Goal: Find specific page/section: Find specific page/section

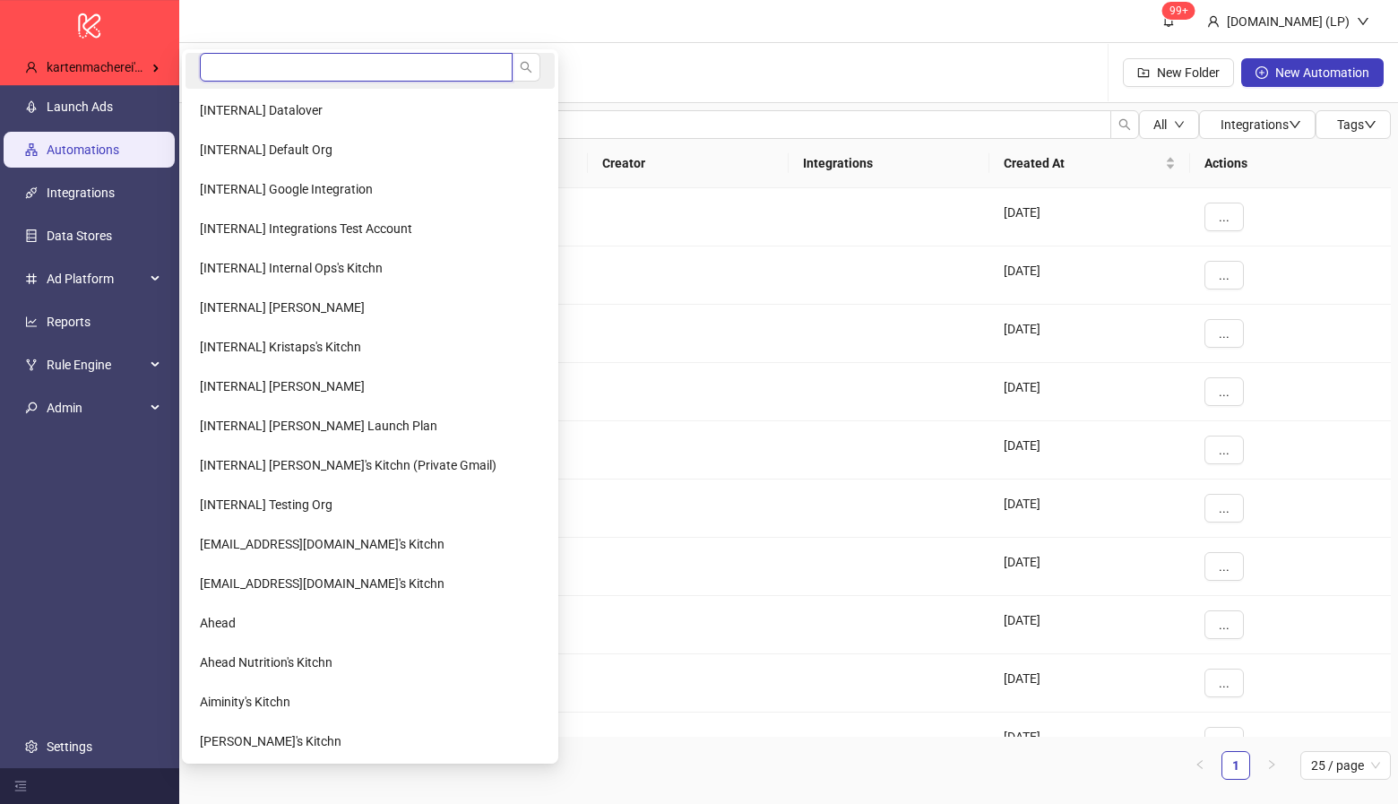
click at [217, 72] on input "search" at bounding box center [356, 67] width 313 height 29
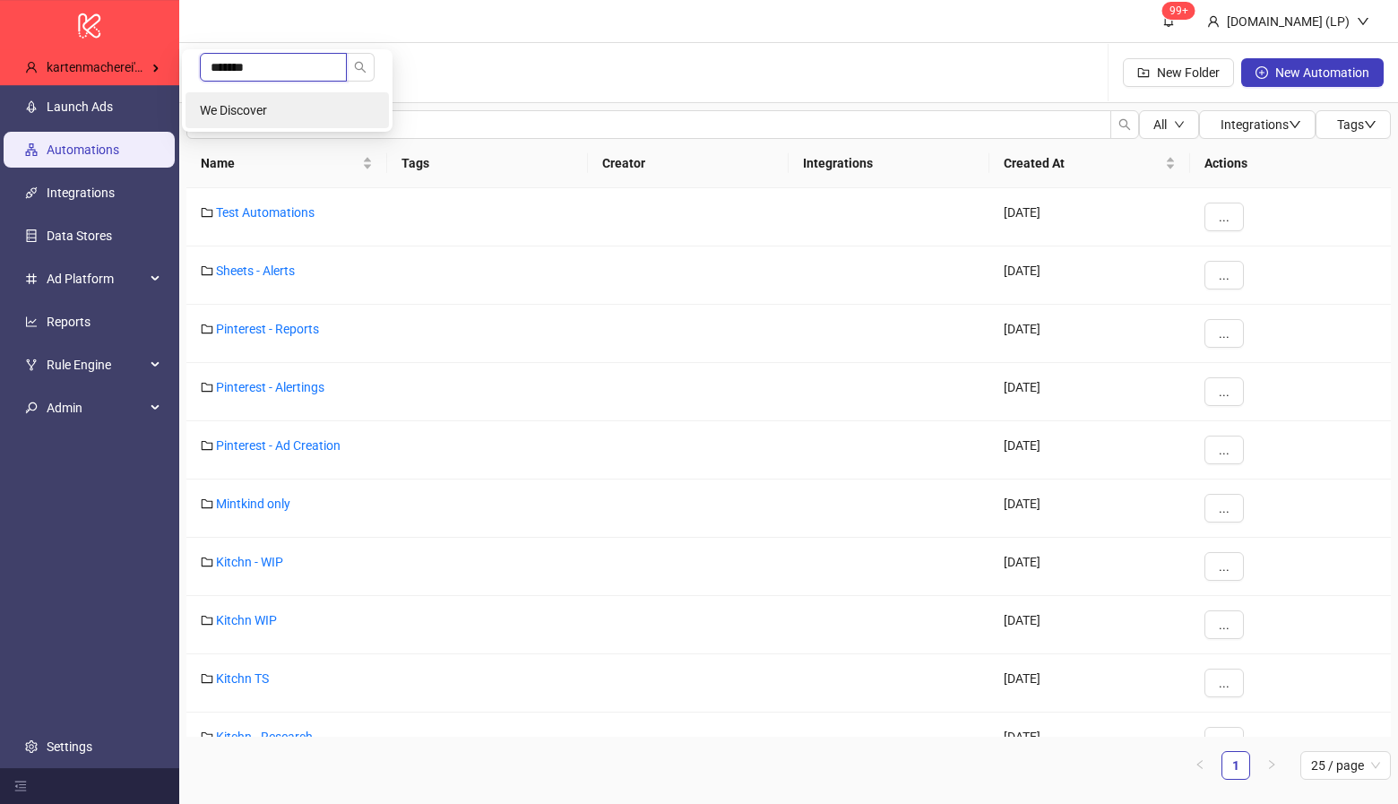
type input "*******"
click at [237, 96] on li "We Discover" at bounding box center [286, 110] width 203 height 36
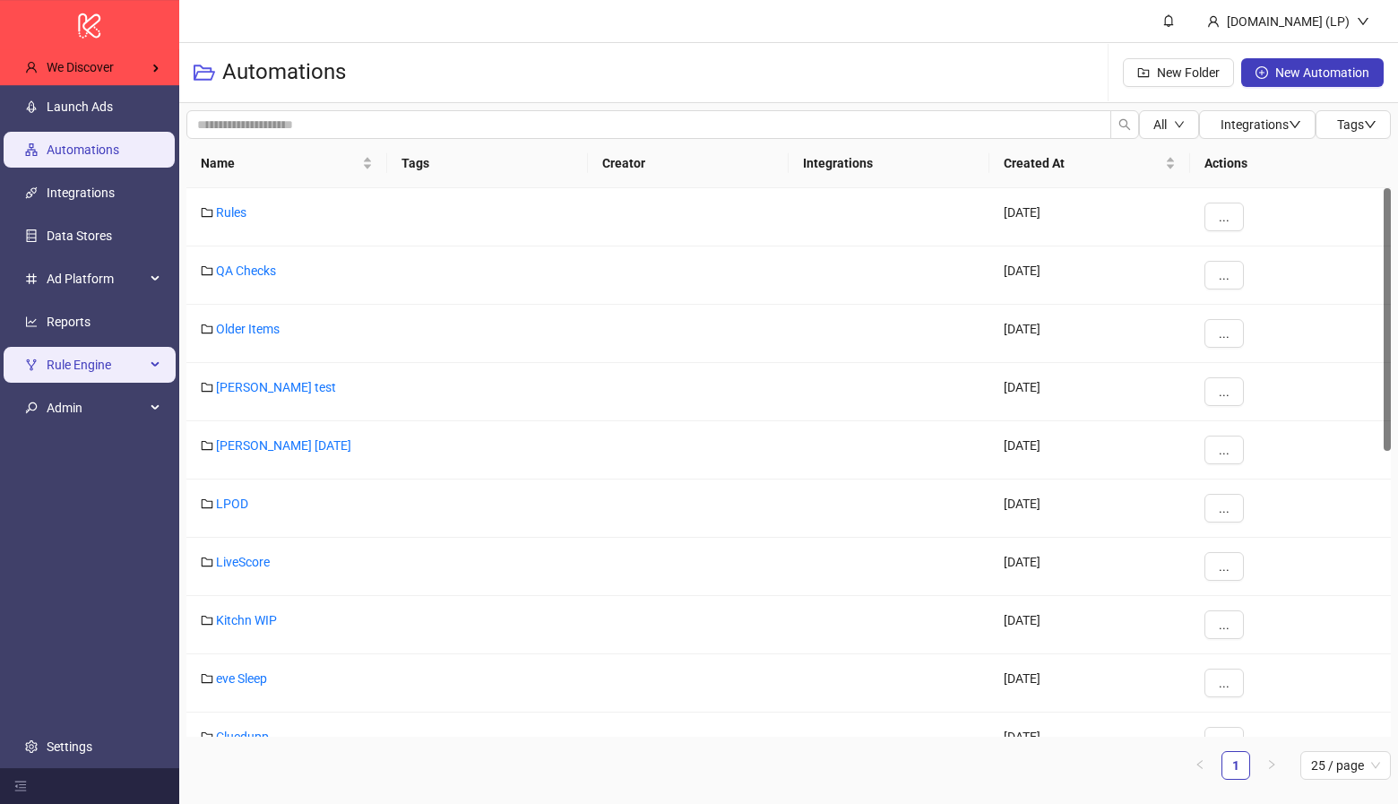
click at [53, 348] on span "Rule Engine" at bounding box center [96, 365] width 99 height 36
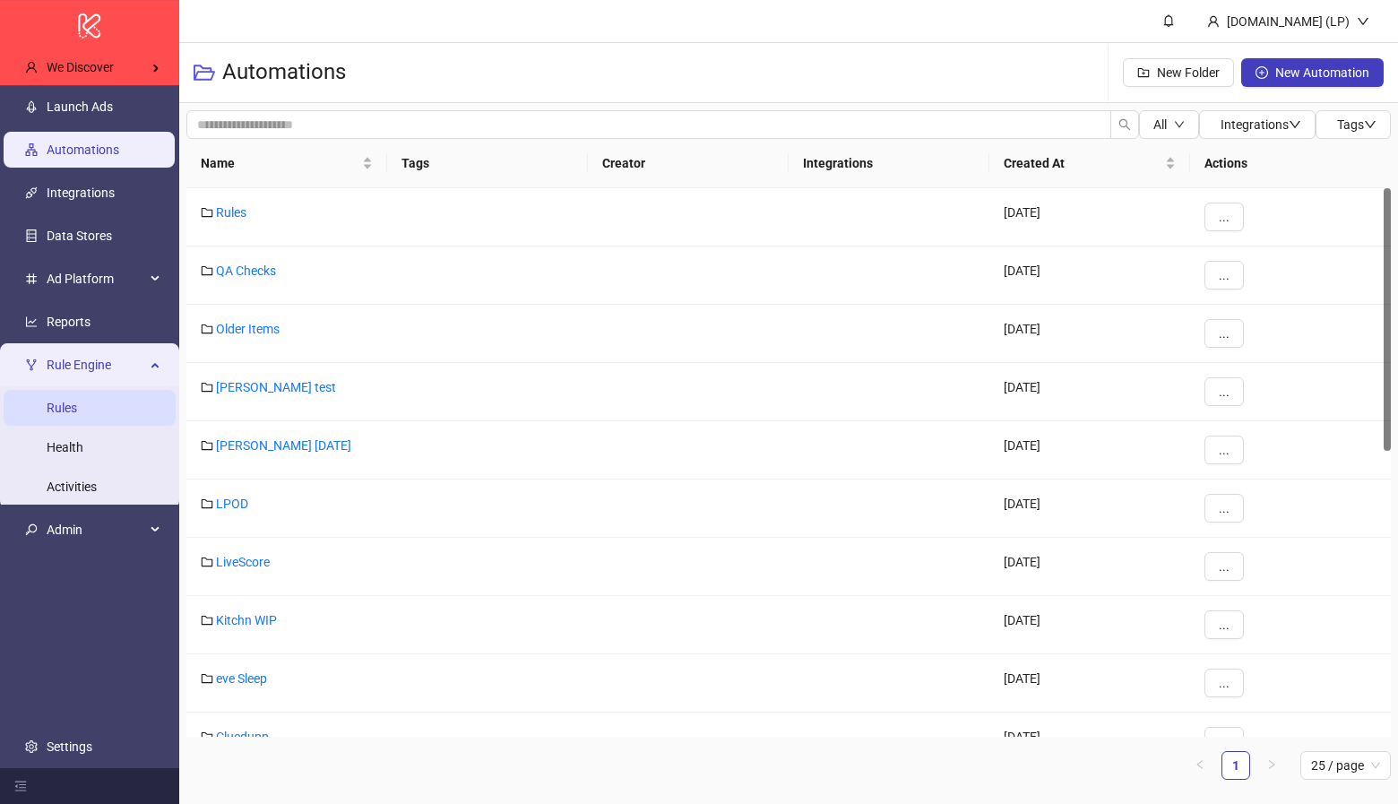
click at [47, 402] on link "Rules" at bounding box center [62, 408] width 30 height 14
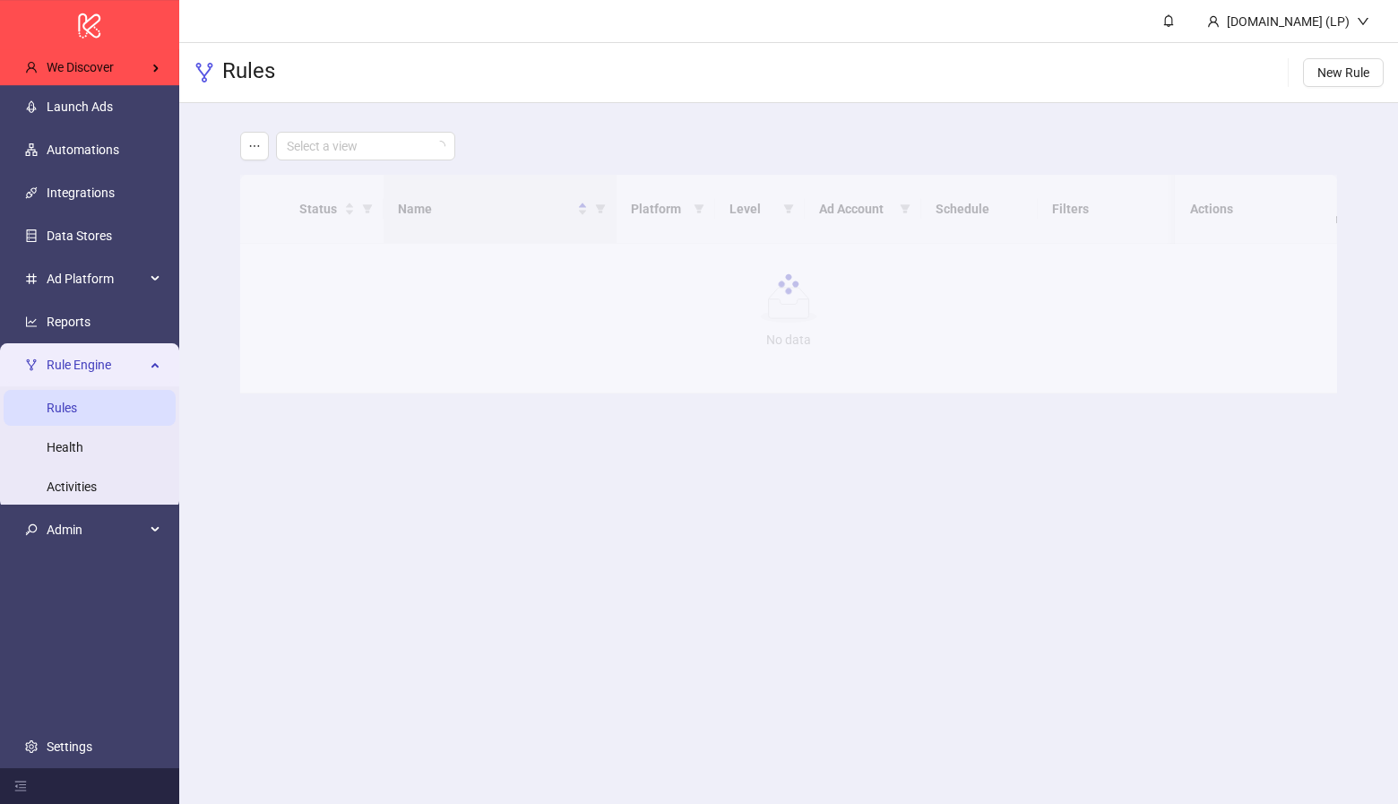
click at [162, 364] on div "Rule Engine" at bounding box center [90, 365] width 172 height 36
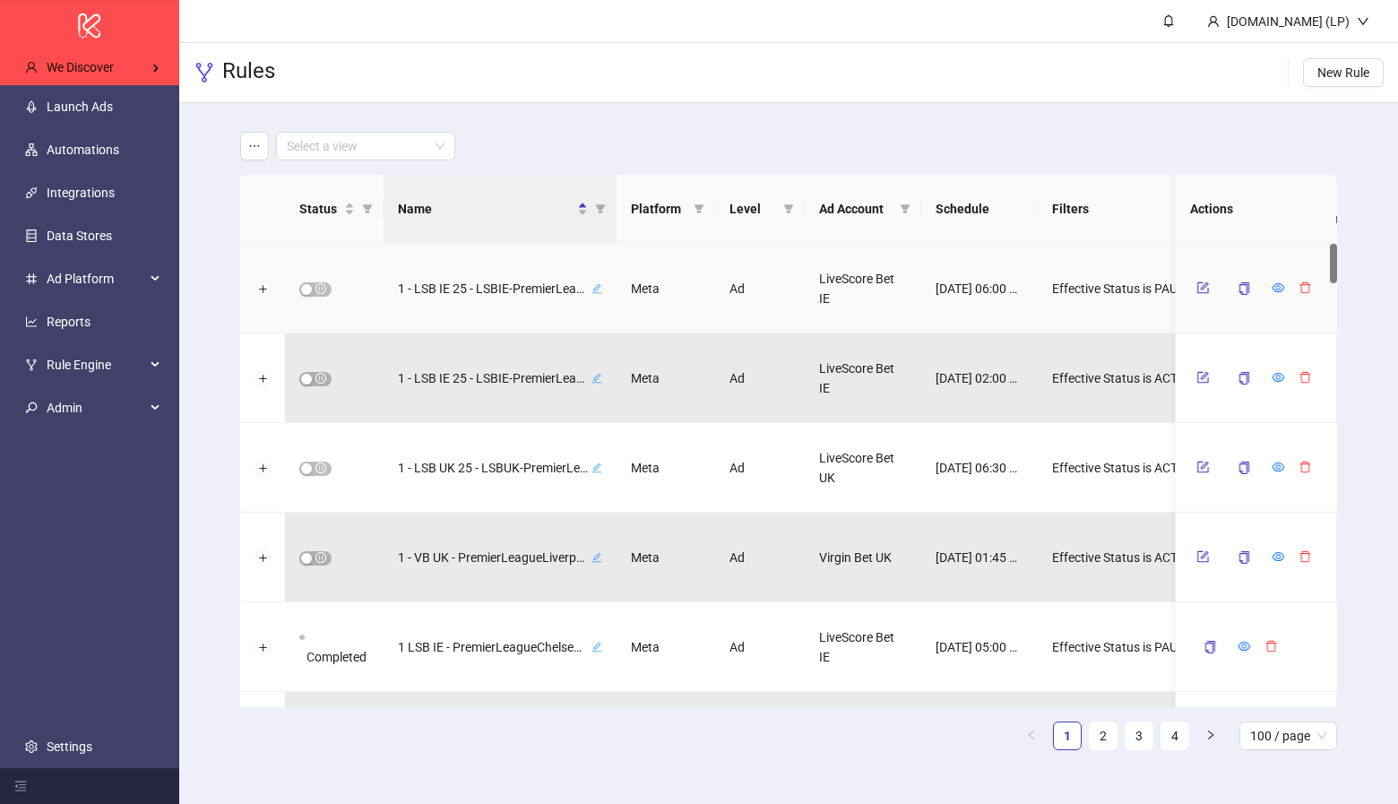
click at [595, 290] on icon "edit" at bounding box center [596, 288] width 11 height 11
click at [1197, 288] on icon "form" at bounding box center [1203, 287] width 13 height 13
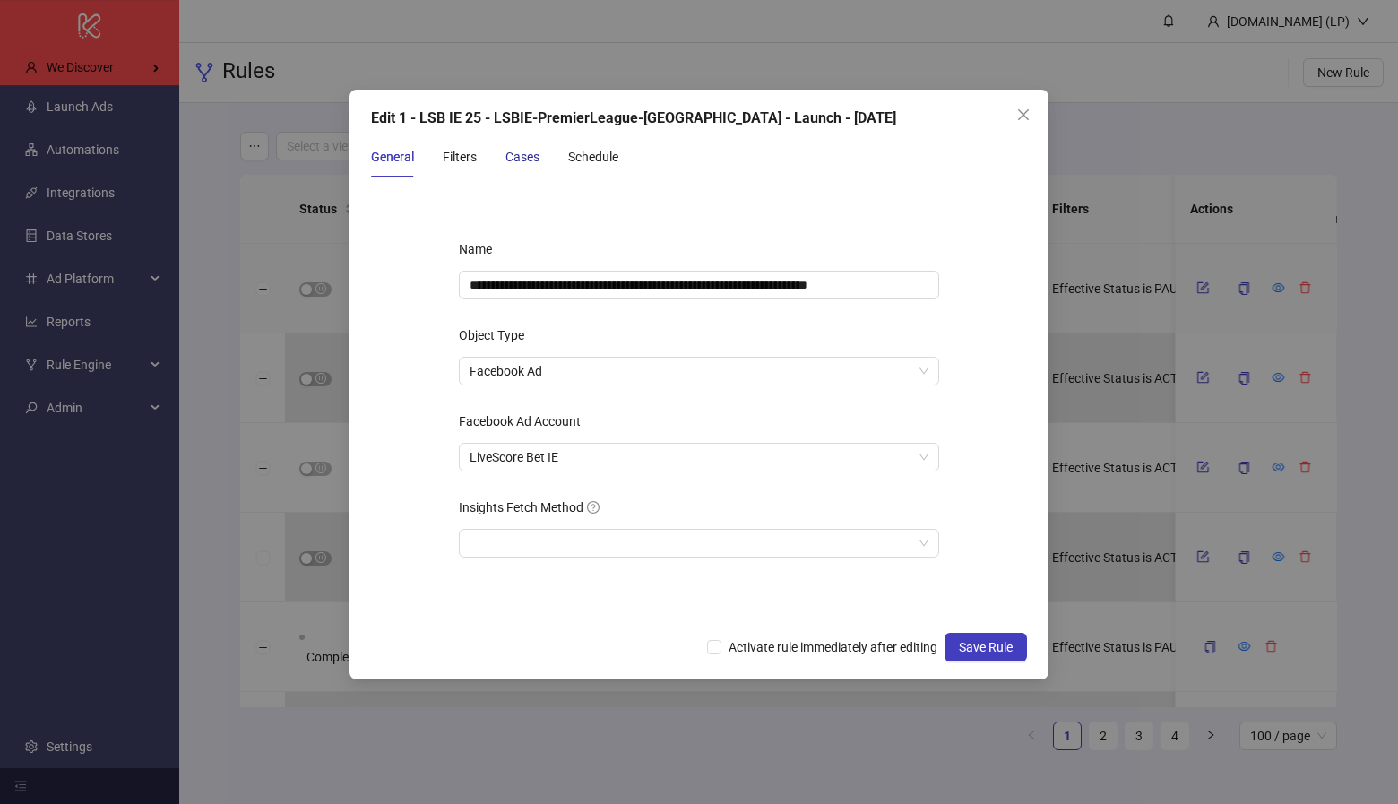
click at [535, 166] on div "Cases" at bounding box center [522, 157] width 34 height 20
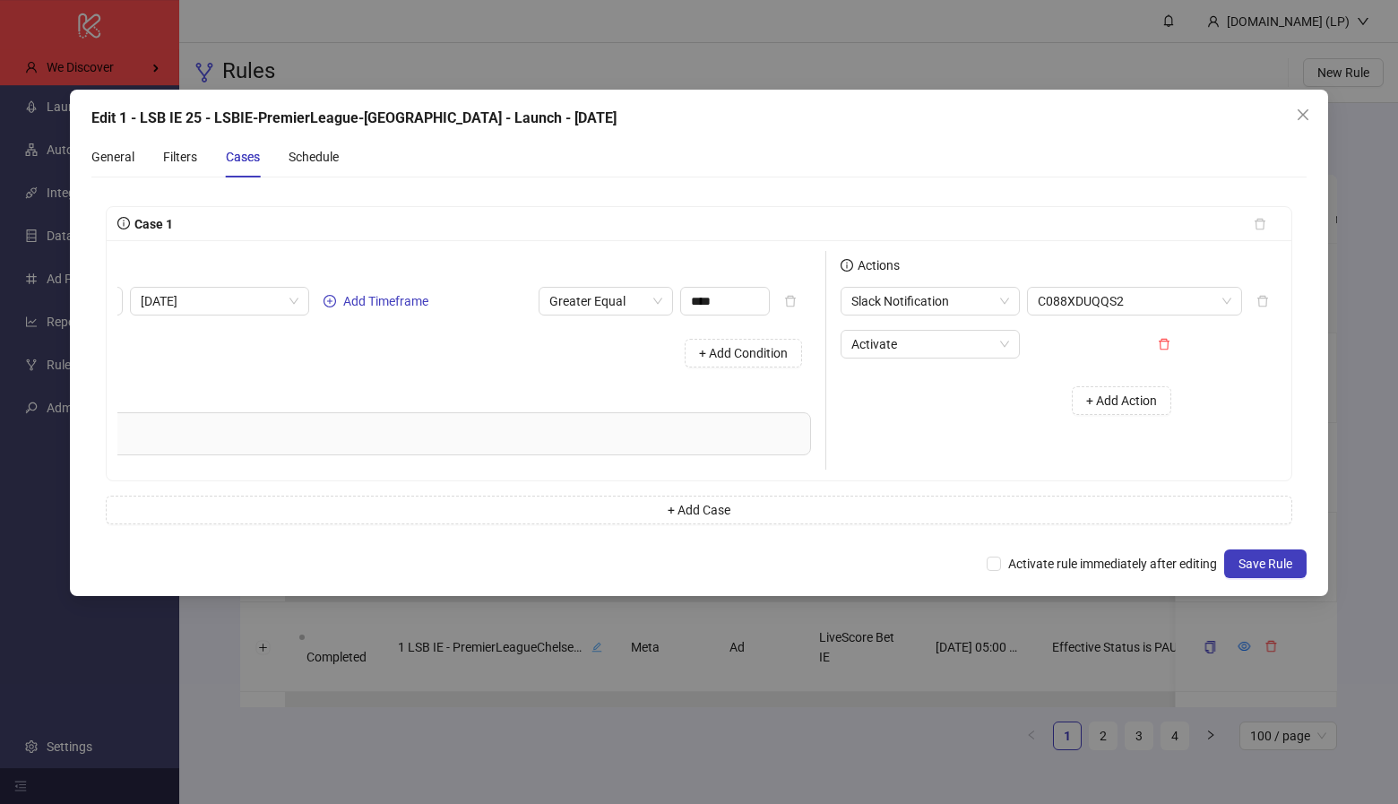
scroll to position [0, 0]
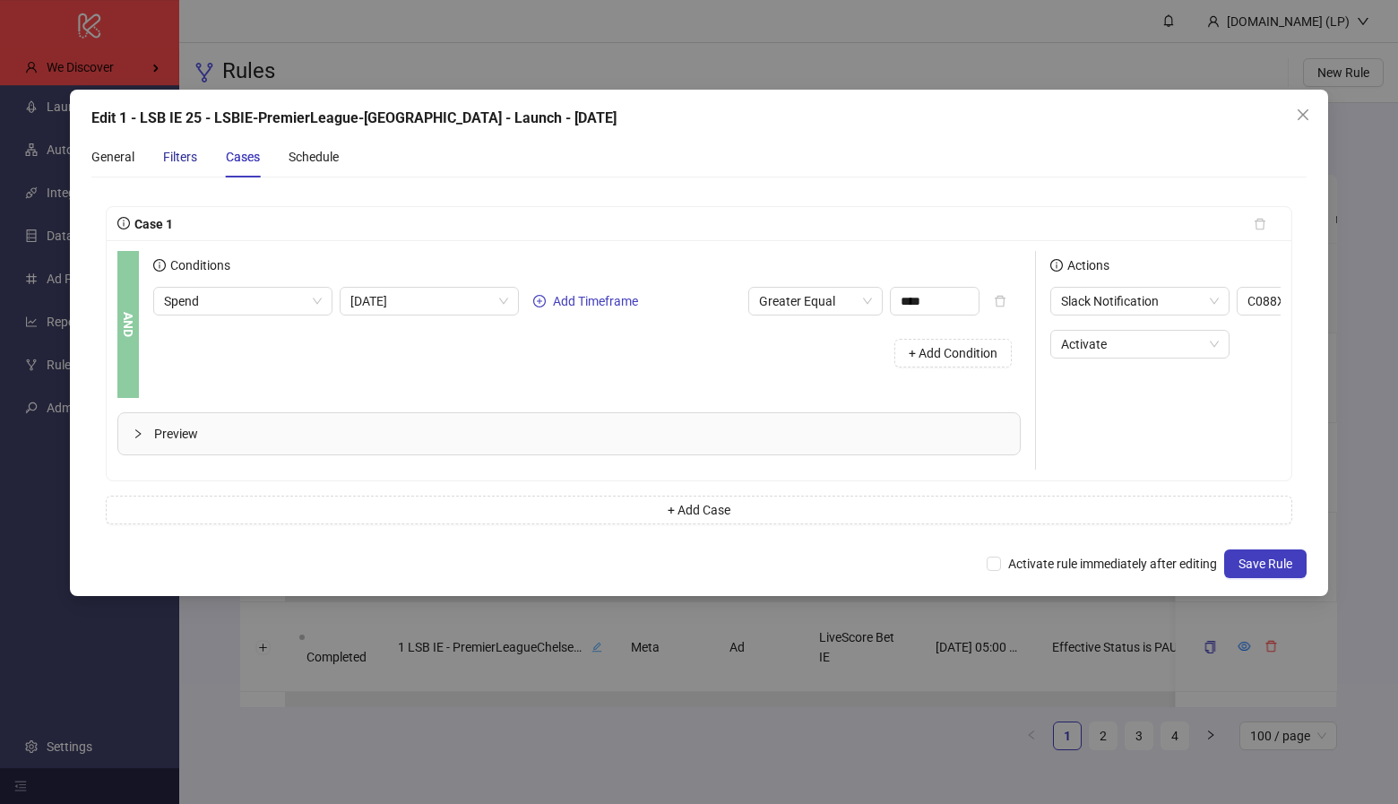
click at [192, 155] on div "Filters" at bounding box center [180, 157] width 34 height 20
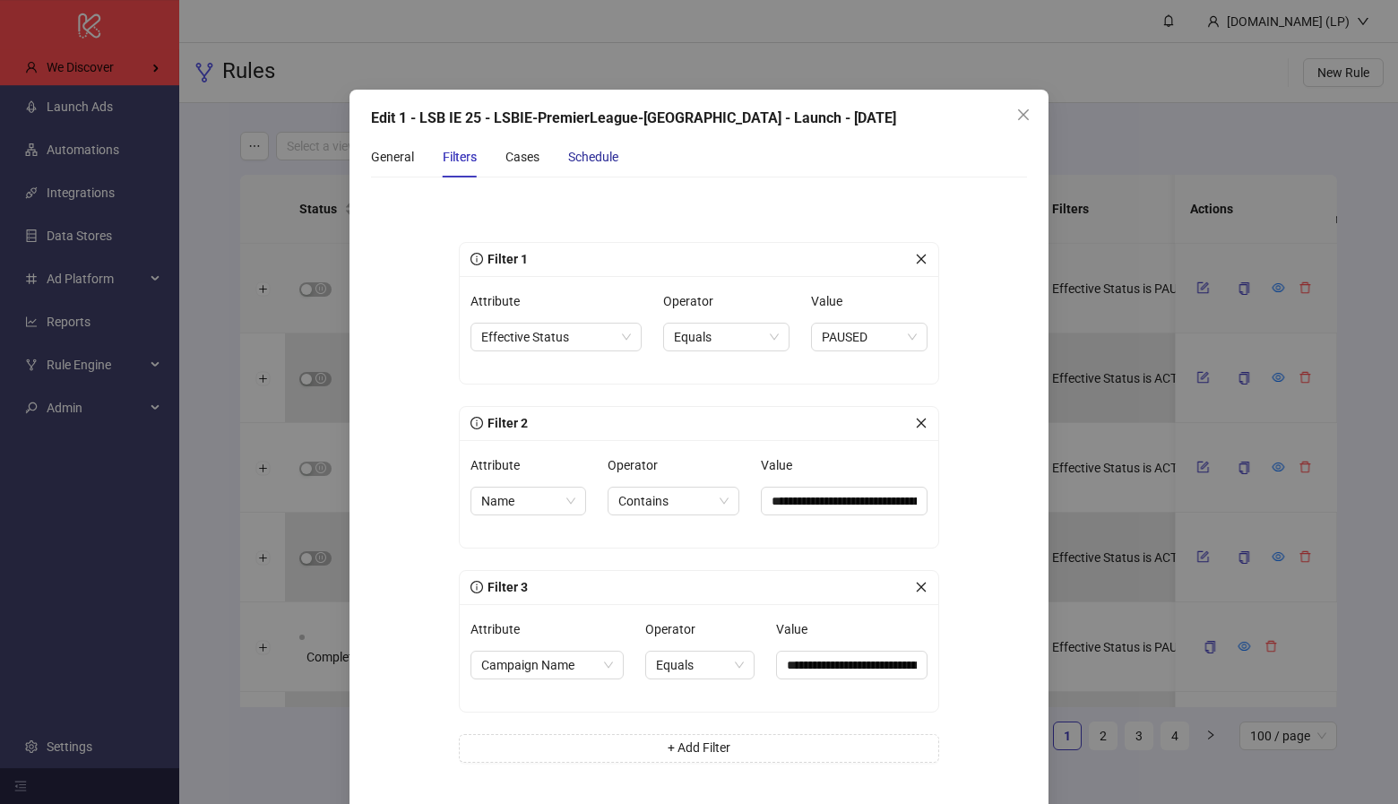
click at [580, 153] on div "Schedule" at bounding box center [593, 157] width 50 height 20
